Goal: Check status: Check status

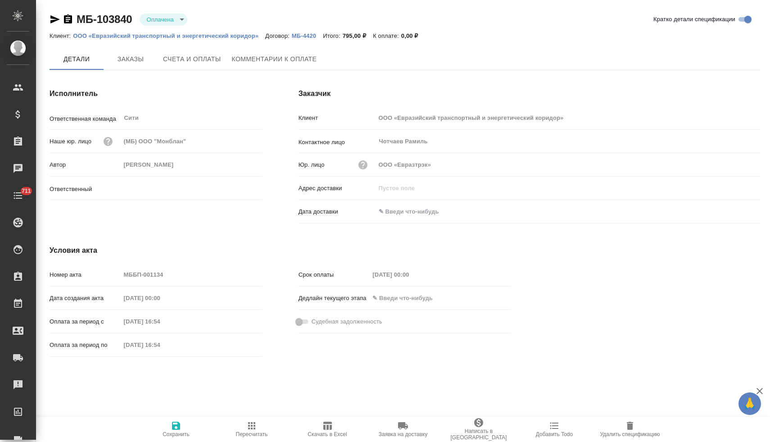
type input "[PERSON_NAME]"
click at [138, 59] on span "Заказы" at bounding box center [130, 59] width 43 height 11
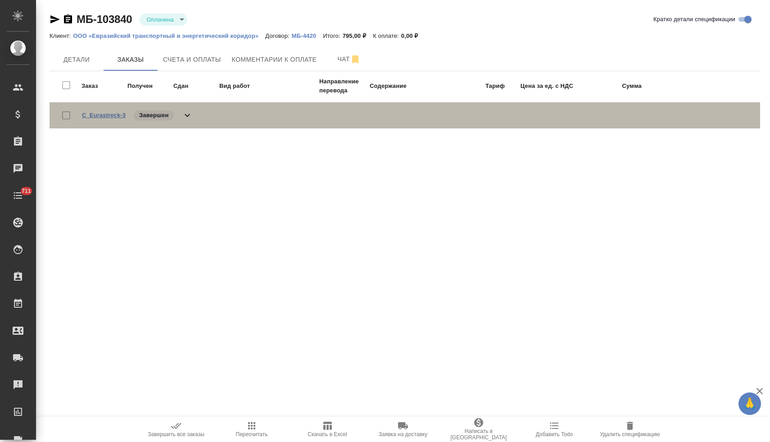
click at [111, 116] on link "C_Eurastreck-3" at bounding box center [104, 115] width 44 height 7
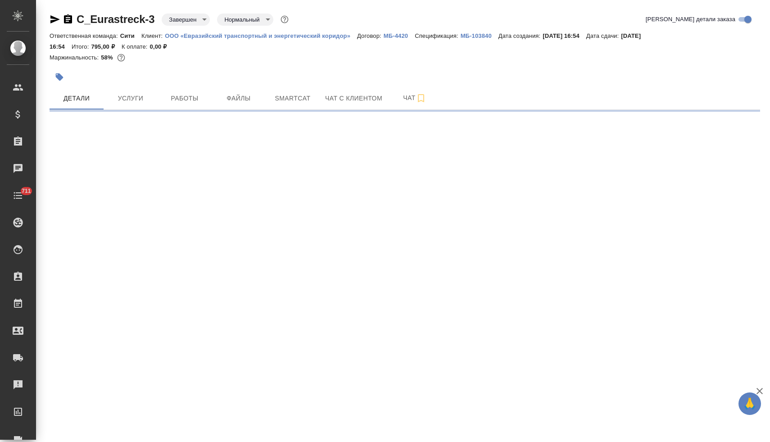
select select "RU"
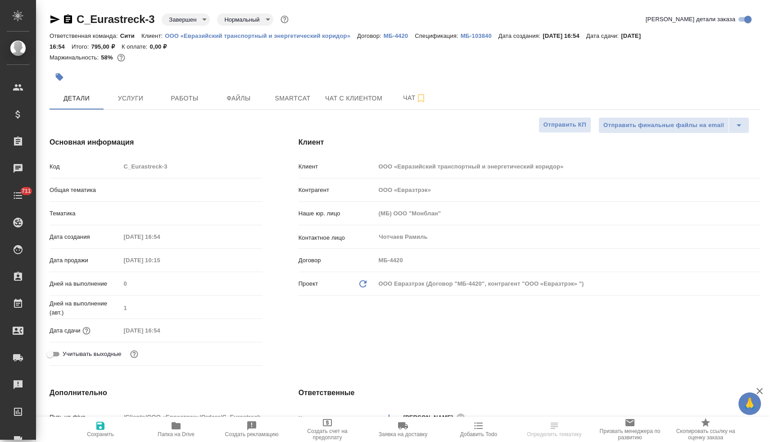
type textarea "x"
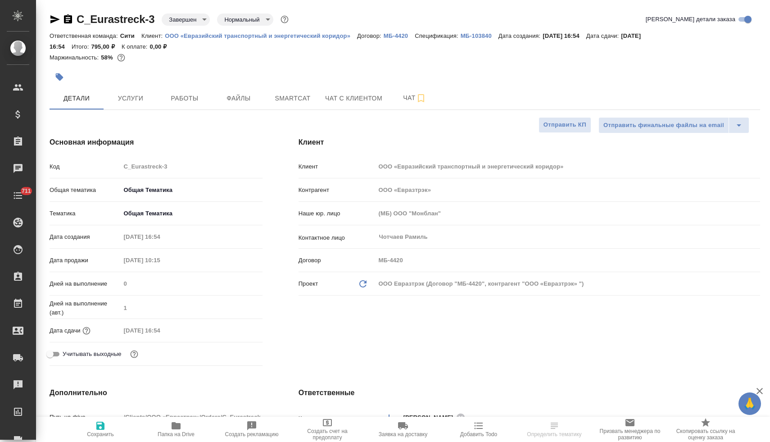
type textarea "x"
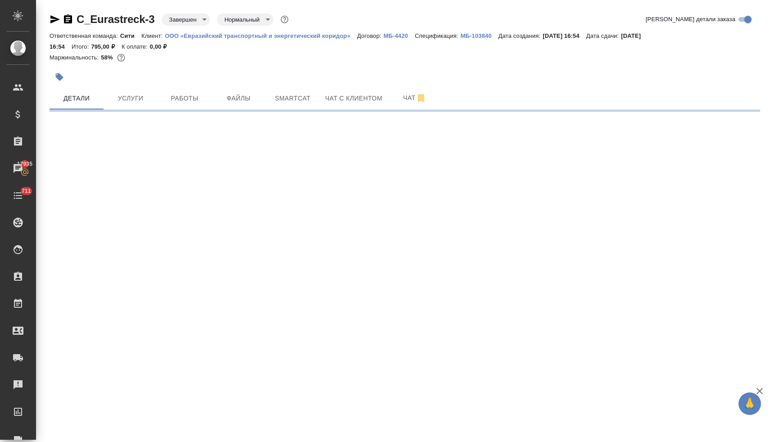
select select "RU"
